Goal: Task Accomplishment & Management: Use online tool/utility

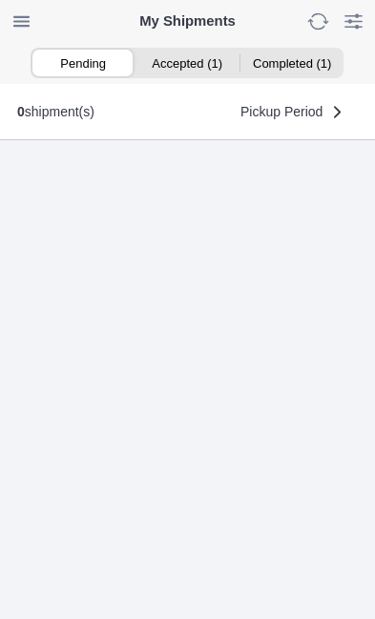
click at [183, 61] on ion-segment-button "Accepted (1)" at bounding box center [187, 63] width 104 height 27
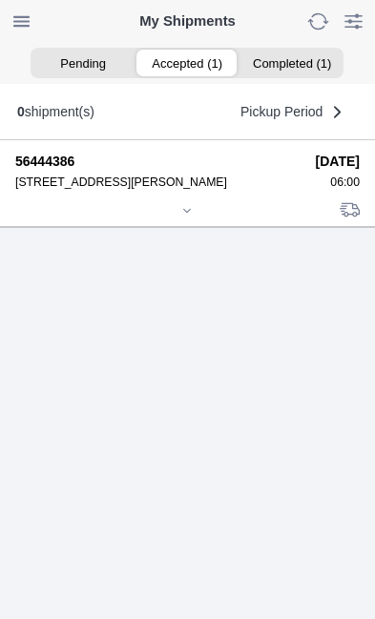
click at [185, 219] on div at bounding box center [187, 212] width 344 height 14
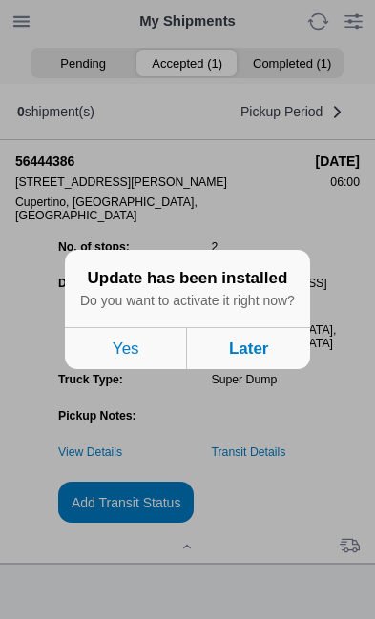
click at [260, 369] on button "Later" at bounding box center [249, 348] width 122 height 42
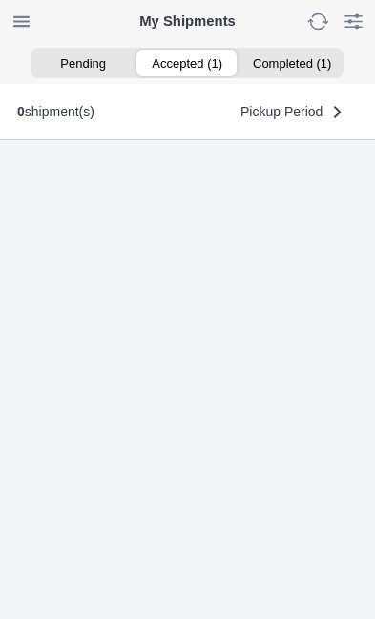
click at [199, 74] on ion-segment-button "Accepted (1)" at bounding box center [187, 63] width 104 height 27
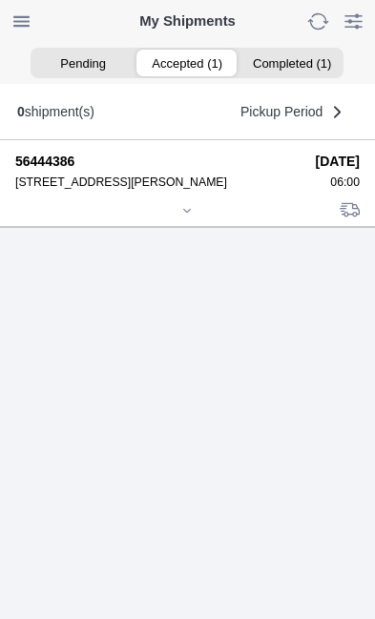
click at [194, 219] on div at bounding box center [187, 212] width 344 height 14
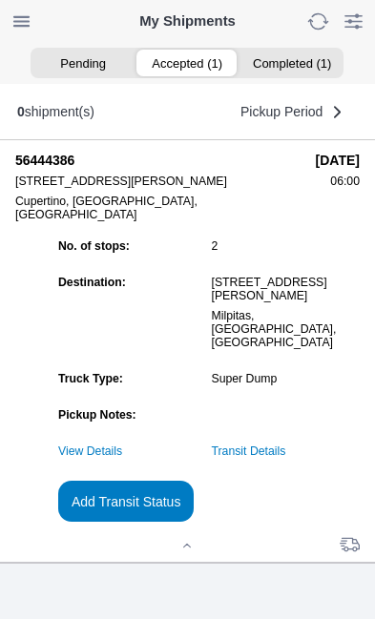
scroll to position [207, 0]
click at [0, 0] on slot "Add Transit Status" at bounding box center [0, 0] width 0 height 0
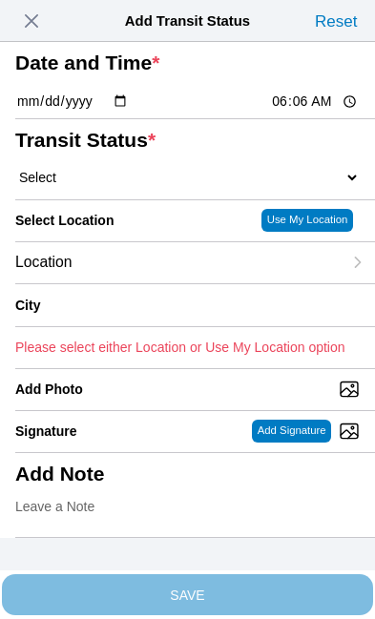
click at [329, 112] on input "06:06" at bounding box center [315, 102] width 90 height 20
click at [146, 186] on select "Select Arrive at Drop Off Arrive at Pickup Break Start Break Stop Depart Drop O…" at bounding box center [187, 177] width 344 height 17
select select "ARVPULOC"
click at [162, 283] on div "Location" at bounding box center [178, 262] width 326 height 41
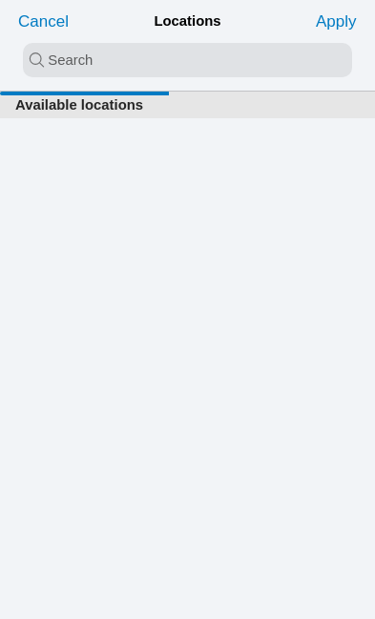
click at [55, 67] on input "search text" at bounding box center [187, 60] width 329 height 34
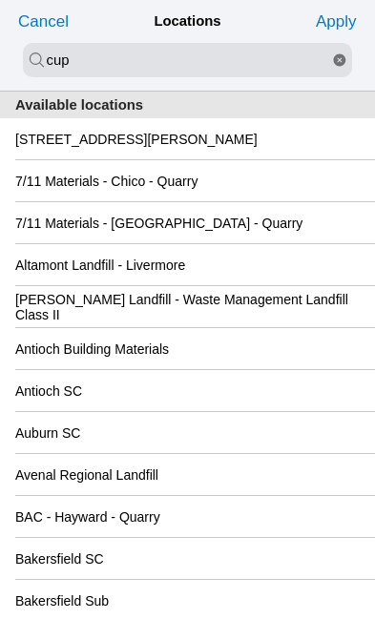
type input "cup"
click at [0, 0] on slot "10900 N Blaney Ave, Cupertino" at bounding box center [0, 0] width 0 height 0
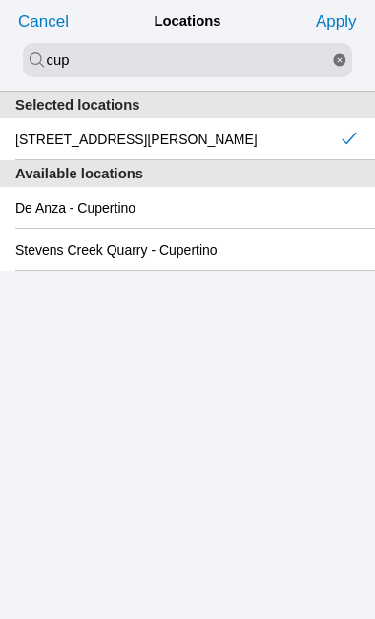
click at [0, 0] on slot "Apply" at bounding box center [0, 0] width 0 height 0
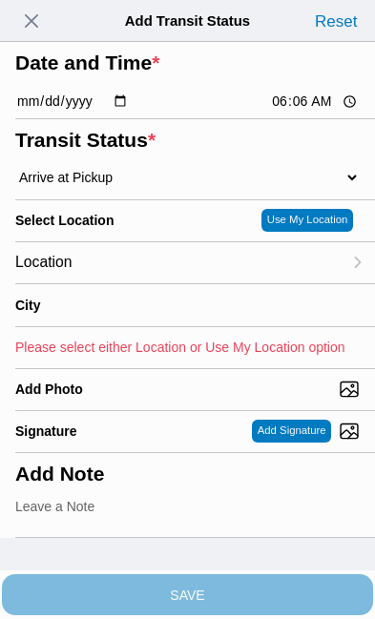
type input "Cupertino"
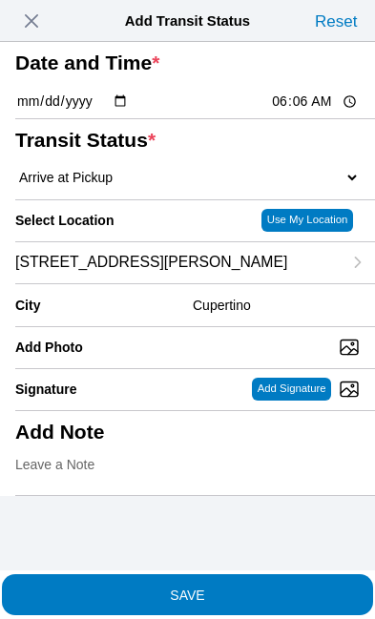
scroll to position [0, 0]
click at [337, 112] on input "06:06" at bounding box center [315, 102] width 90 height 20
type input "06:00"
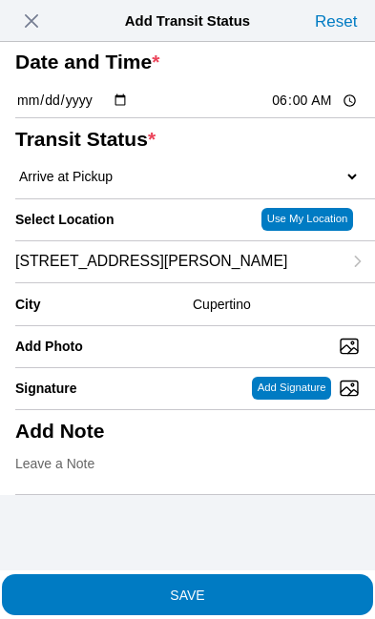
scroll to position [132, 0]
click at [279, 587] on span "SAVE" at bounding box center [187, 593] width 344 height 13
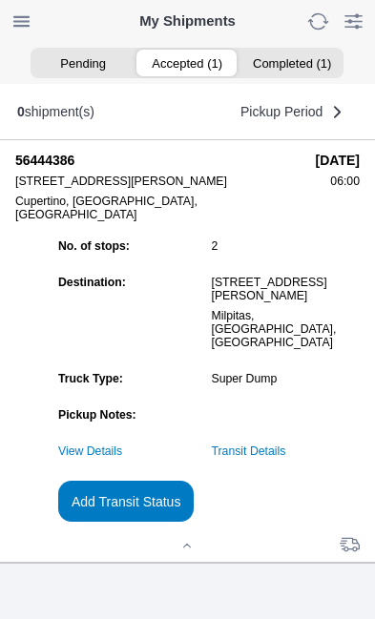
click at [286, 447] on link "Transit Details" at bounding box center [249, 450] width 74 height 13
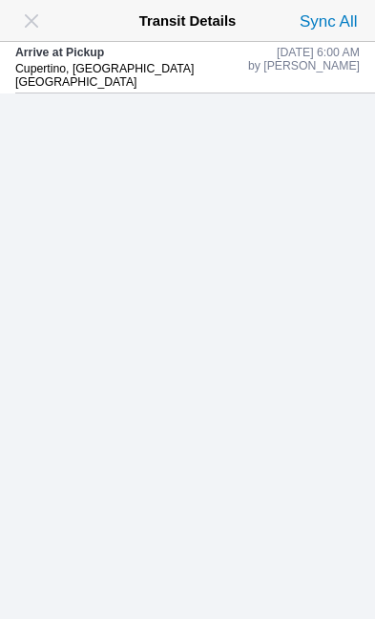
click at [44, 19] on span "button" at bounding box center [31, 21] width 27 height 27
